Goal: Navigation & Orientation: Find specific page/section

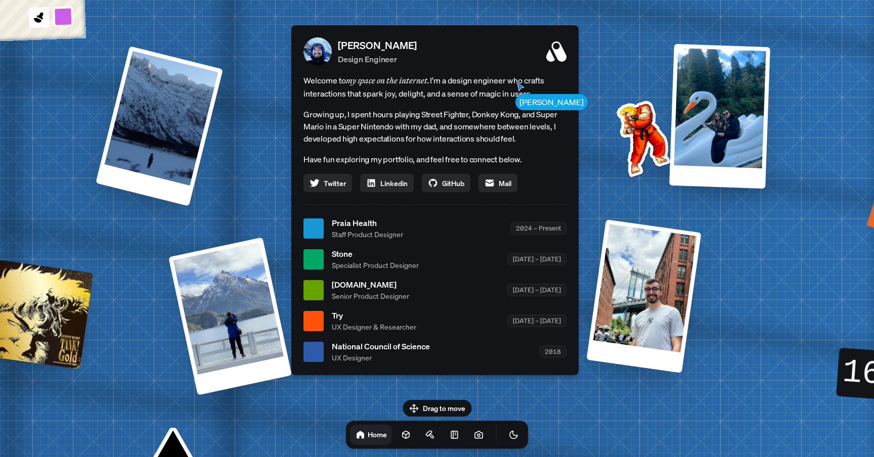
click at [622, 48] on div "[PERSON_NAME] [PERSON_NAME] Design Engineer Welcome to my space on the internet…" at bounding box center [437, 229] width 1514 height 1326
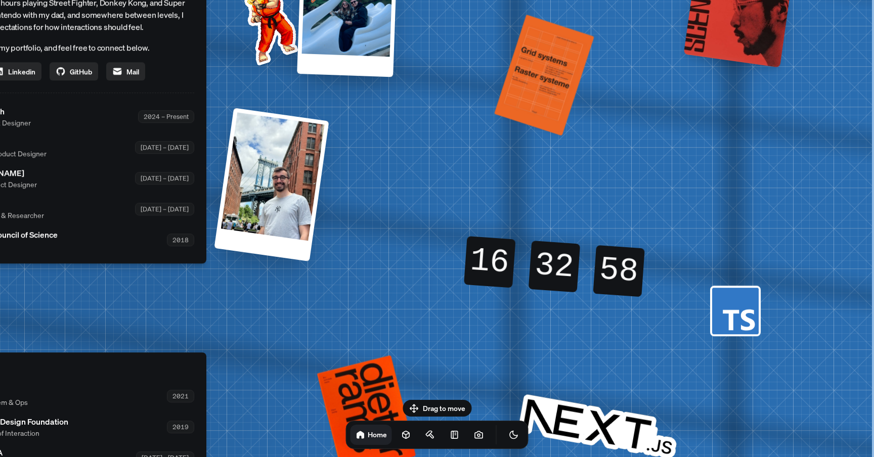
click at [562, 268] on div "32" at bounding box center [554, 267] width 60 height 8
click at [633, 259] on div "58 59" at bounding box center [620, 259] width 50 height 28
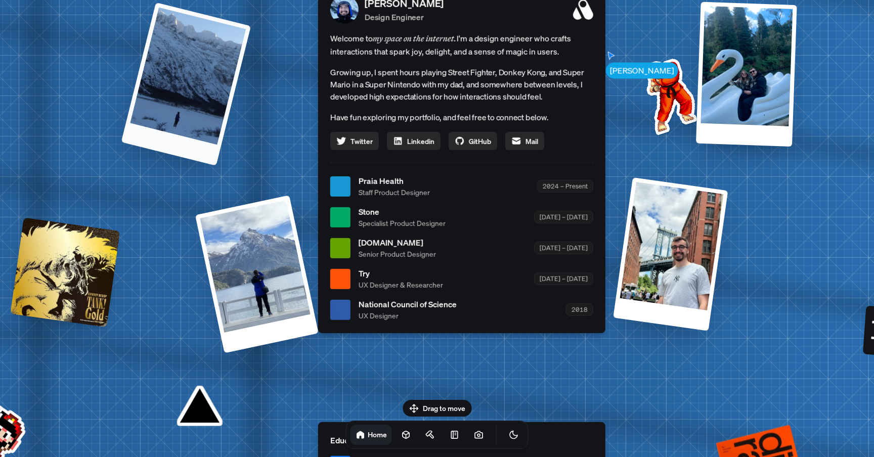
click at [207, 87] on div at bounding box center [186, 84] width 130 height 163
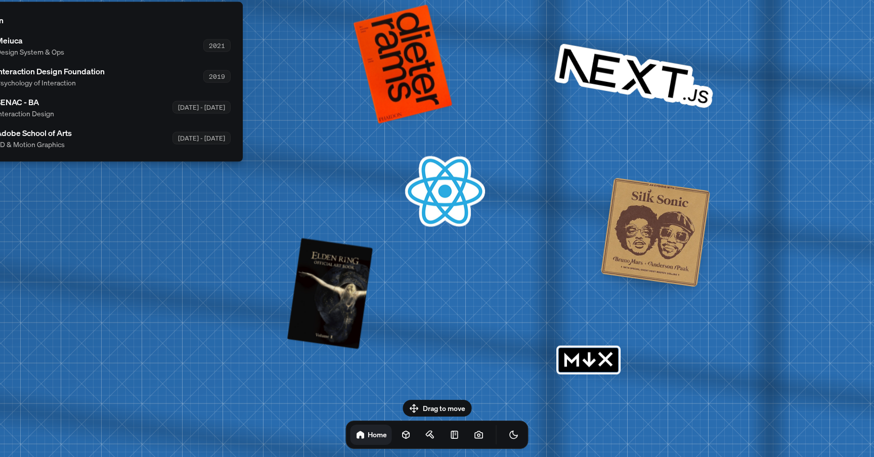
click at [447, 407] on div "Drag to move Home" at bounding box center [437, 424] width 199 height 49
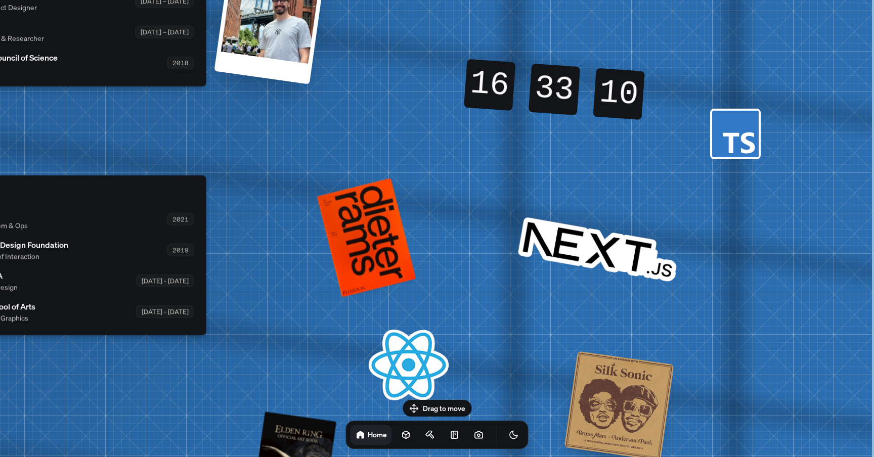
drag, startPoint x: 485, startPoint y: 298, endPoint x: 247, endPoint y: 478, distance: 297.9
click at [247, 0] on html "[PERSON_NAME] [PERSON_NAME] Design Engineer Welcome to my space on the internet…" at bounding box center [437, 0] width 874 height 0
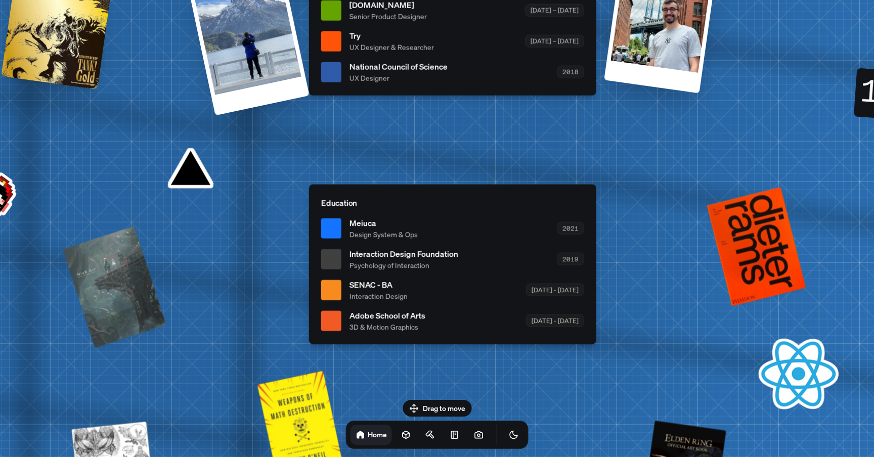
drag, startPoint x: 289, startPoint y: 276, endPoint x: 694, endPoint y: 279, distance: 404.3
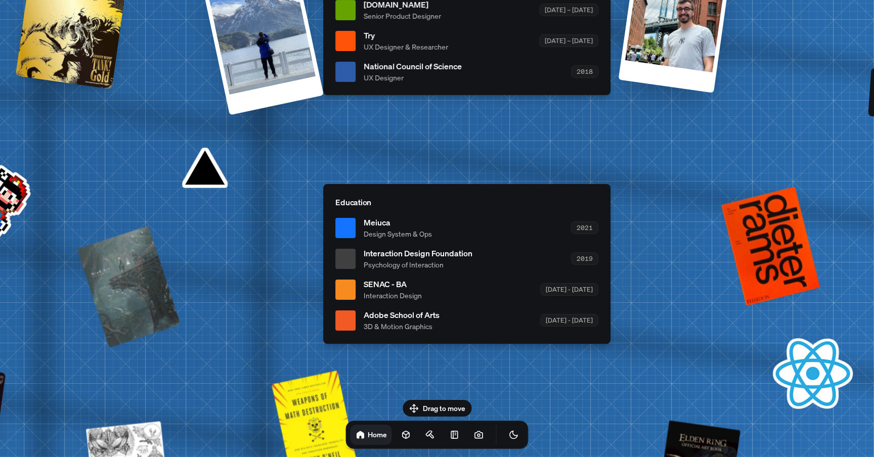
click at [372, 435] on h1 "Home" at bounding box center [377, 435] width 19 height 10
click at [401, 434] on icon at bounding box center [406, 435] width 10 height 10
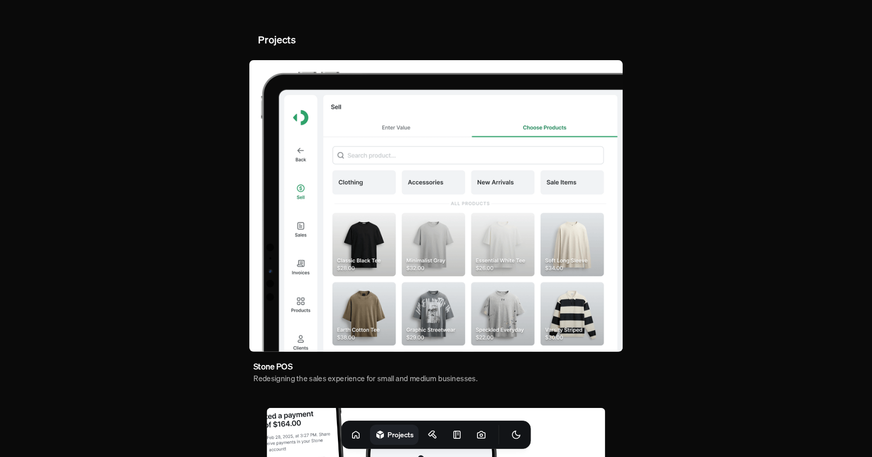
click at [415, 212] on img at bounding box center [435, 206] width 373 height 292
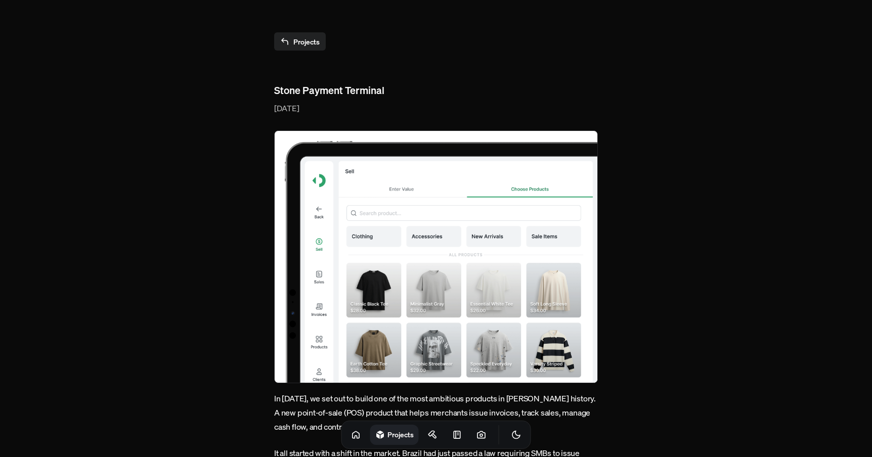
click at [304, 36] on link "Projects" at bounding box center [300, 41] width 52 height 18
